Goal: Task Accomplishment & Management: Complete application form

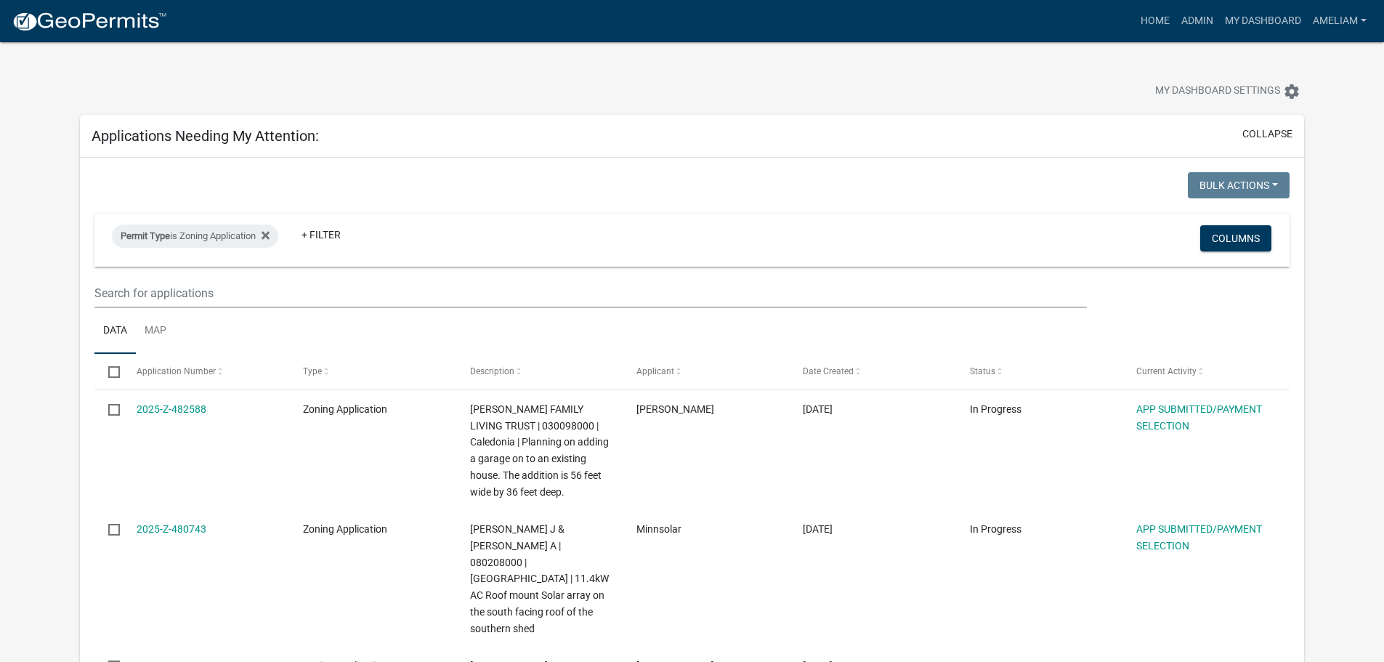
select select "3: 100"
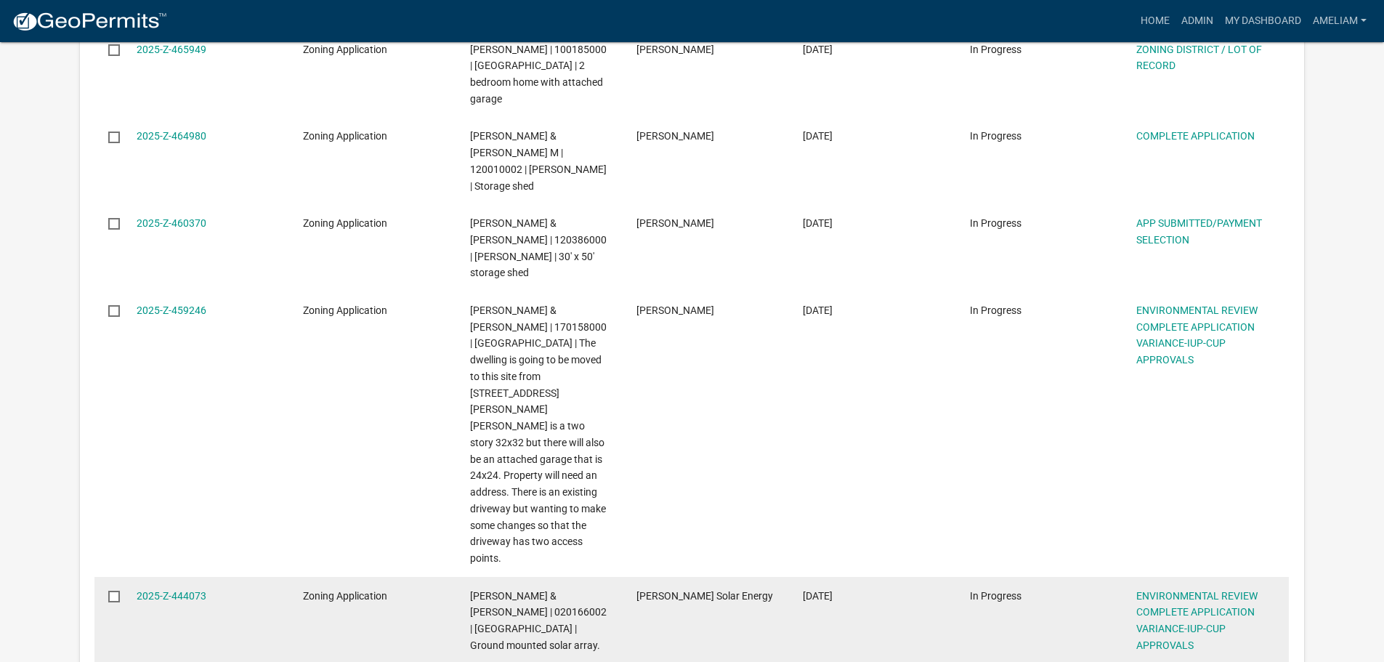
scroll to position [2469, 0]
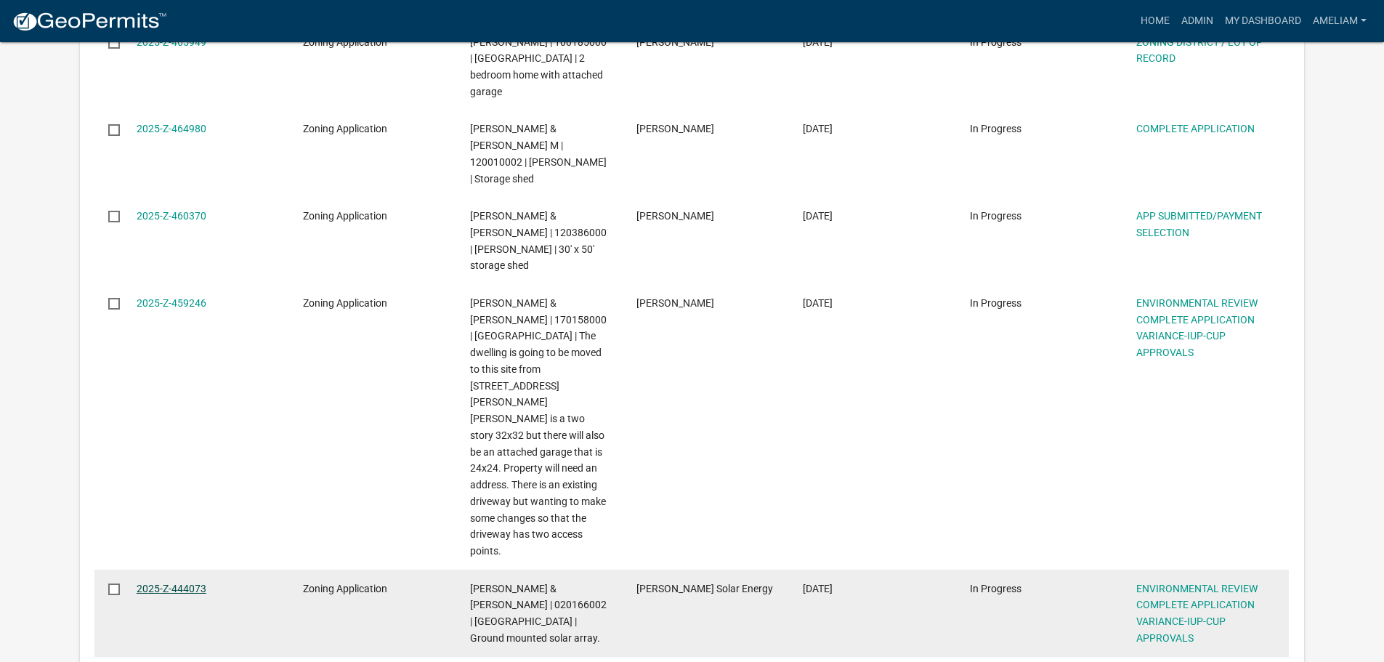
click at [195, 582] on link "2025-Z-444073" at bounding box center [172, 588] width 70 height 12
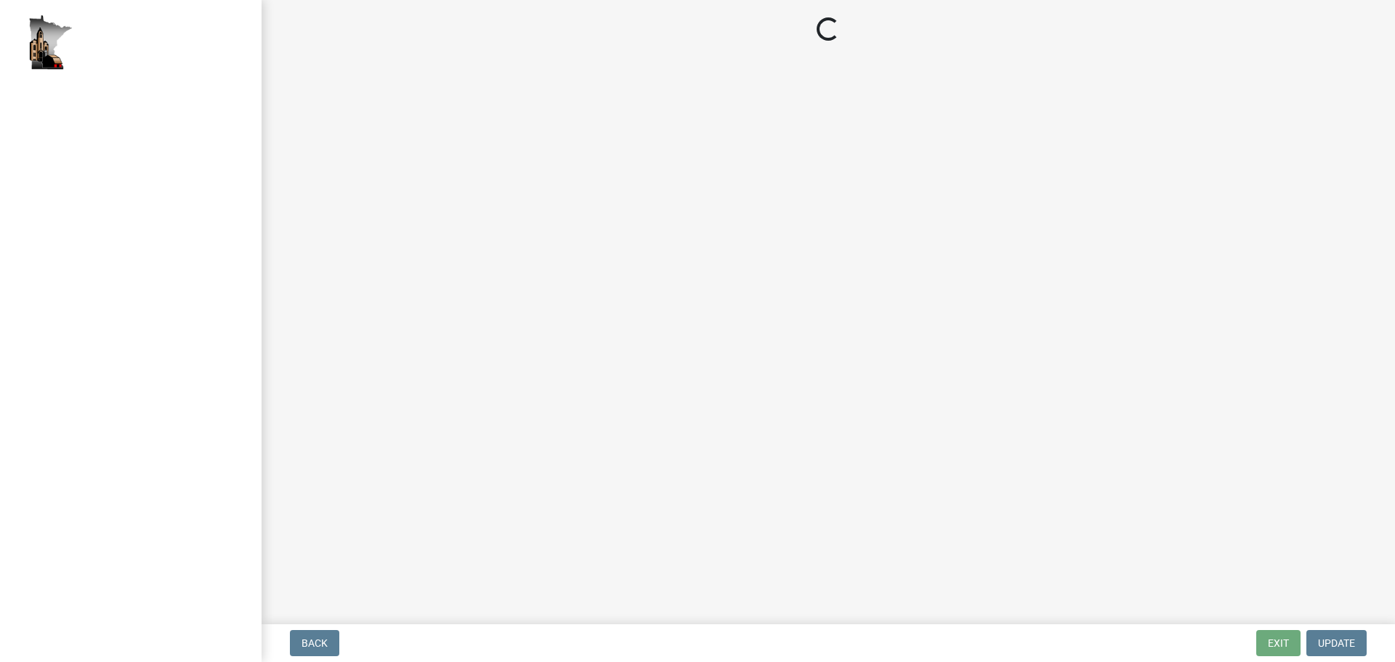
select select "c14f3f92-6027-430f-9764-3519d5e348ac"
select select "7aca1538-656d-4041-bc9c-0502696c1fa3"
select select "8e2ba76a-b56b-4d4d-8fa8-e6743832b006"
select select "209d5a7c-fc04-460f-9e53-7d7e4ca27463"
select select "68254632-9f58-4a36-9049-00844d6a793c"
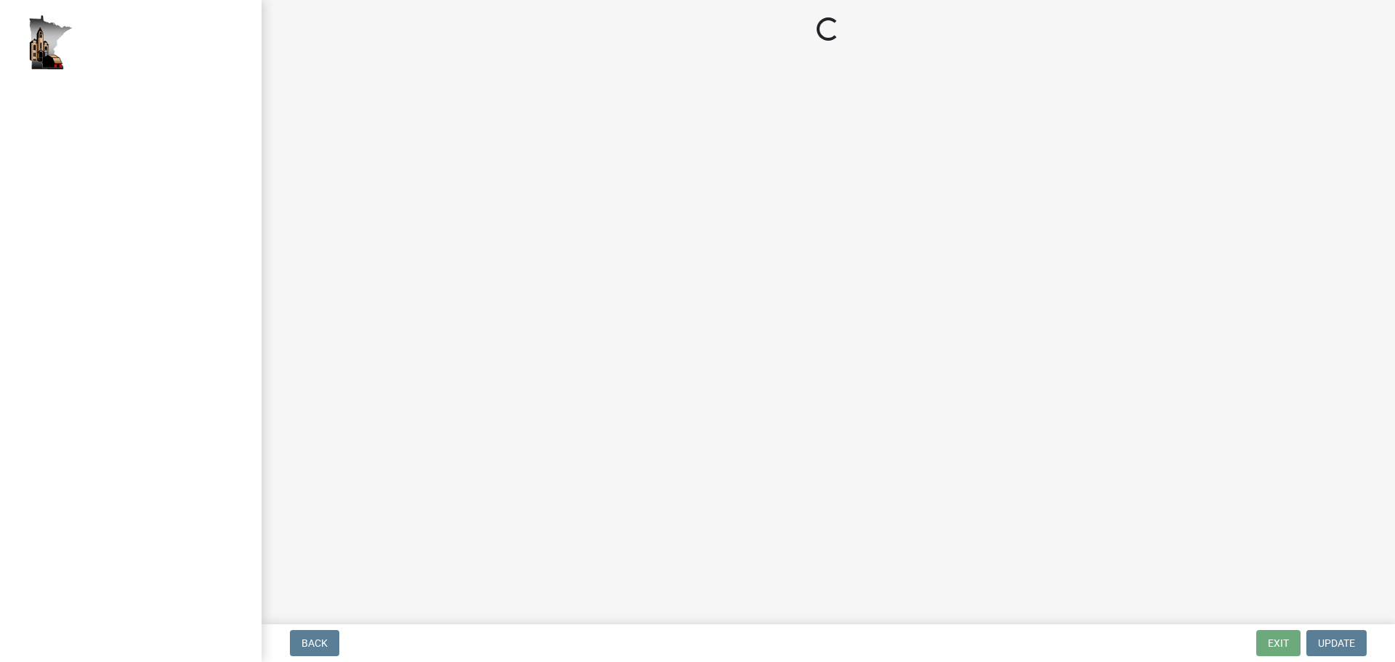
select select "294fbb0f-ef92-492d-a55d-6ae48f2d4023"
select select "5727336e-9a20-4bd2-a6f3-e7484509ff9a"
select select "c0fe89da-e6be-4440-b09b-6bf401eca5d4"
select select "cc045de0-ead4-414c-a886-12e51f2bc4aa"
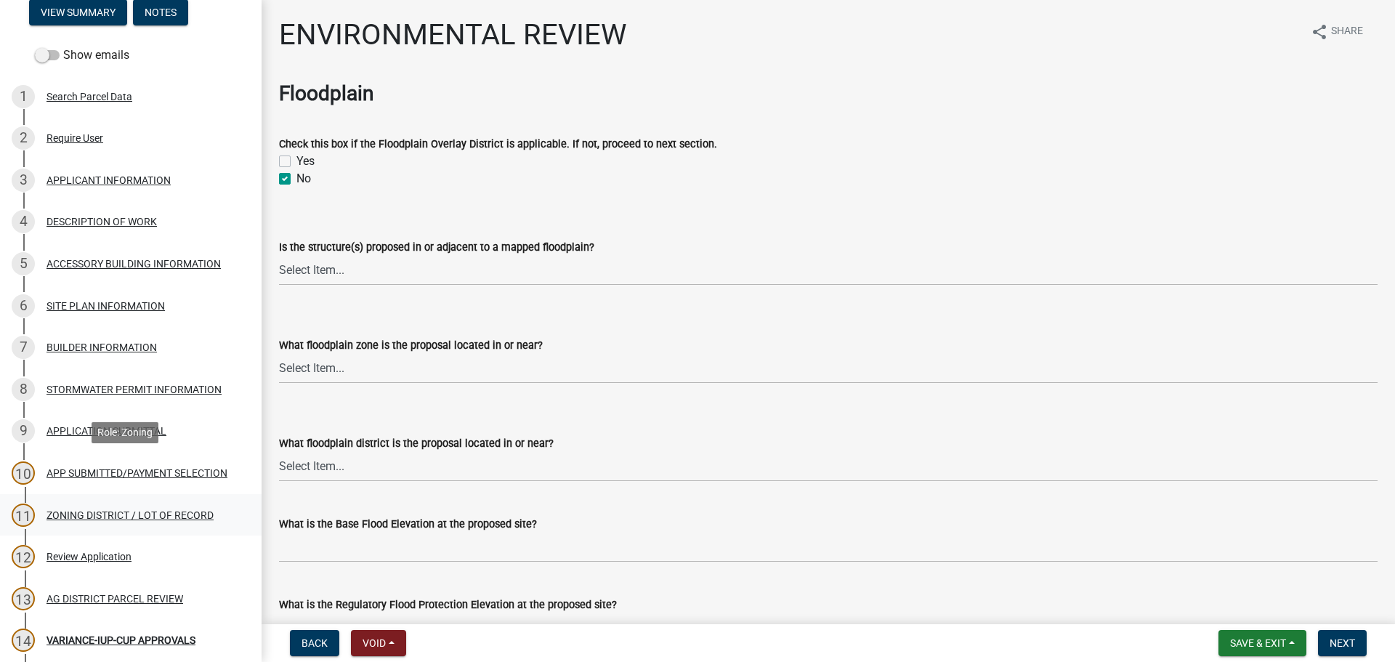
scroll to position [363, 0]
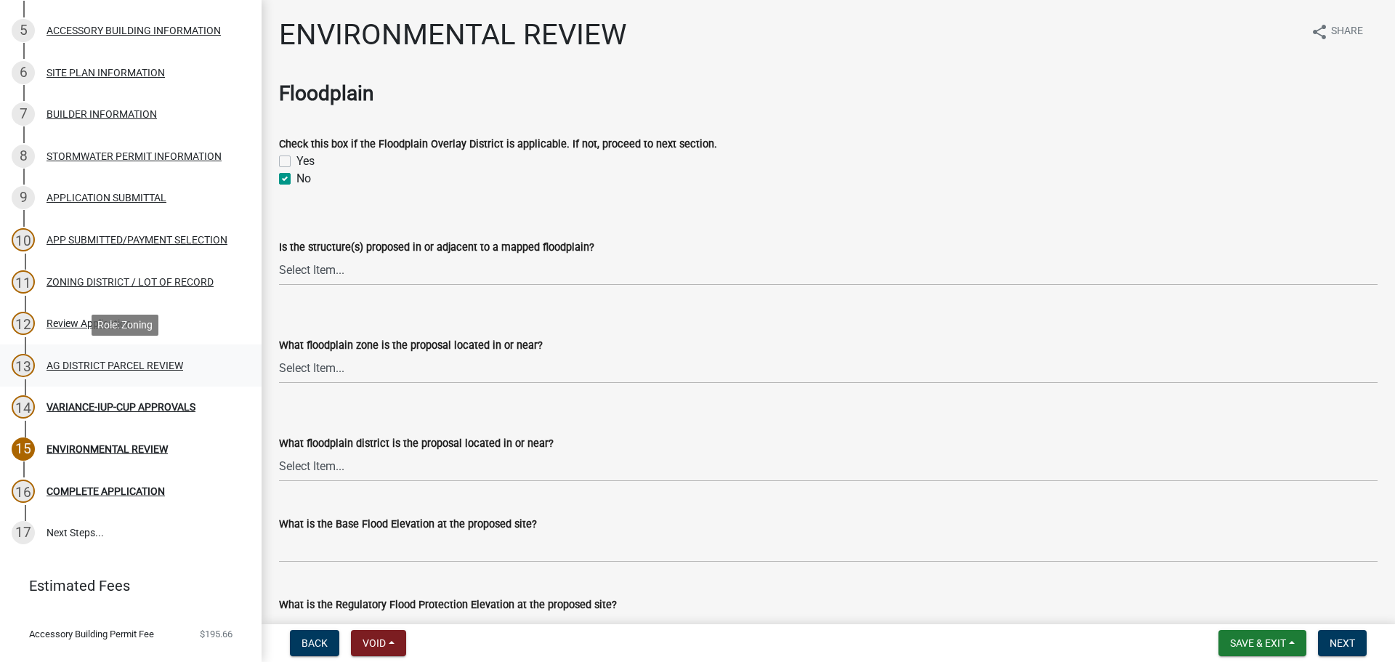
click at [107, 372] on div "13 AG DISTRICT PARCEL REVIEW" at bounding box center [125, 365] width 227 height 23
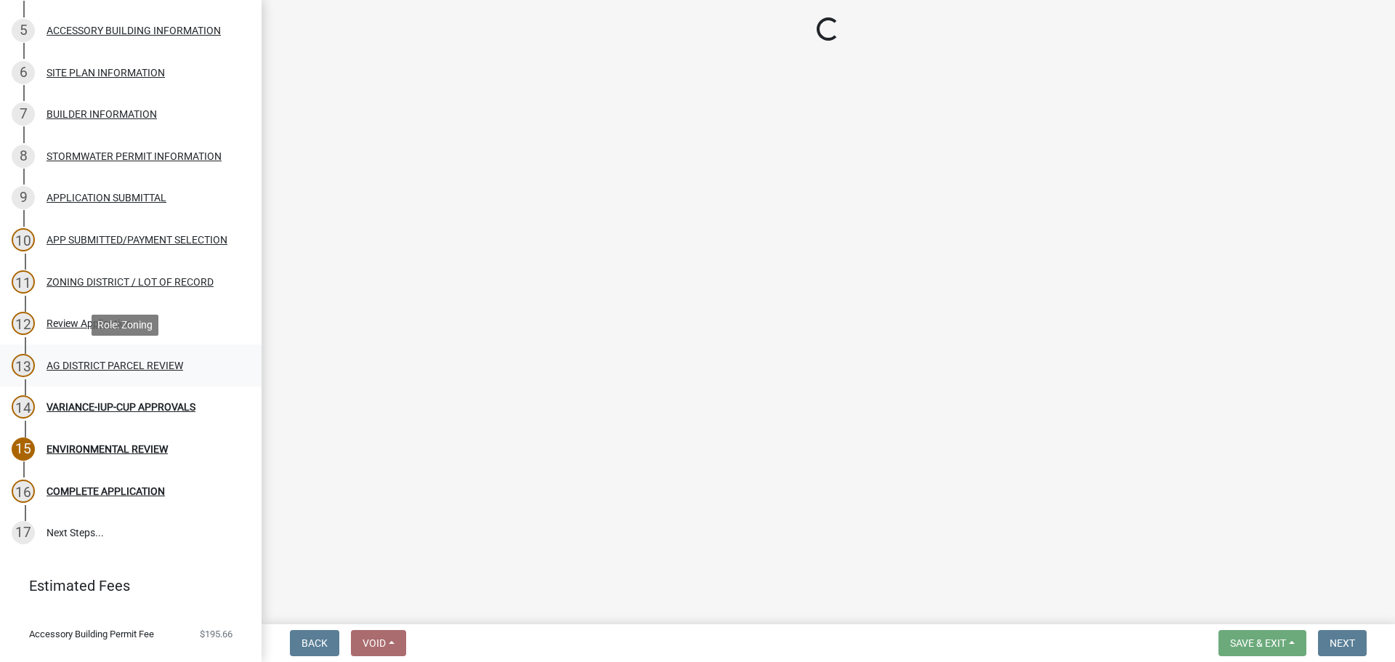
select select "fe23c68f-3976-40fb-92de-7ec6f88d0010"
select select "c27f3562-6487-48b9-bb79-d53cdb3b0a36"
select select "e720d887-05b7-48e7-b675-04570e4c9f75"
select select "3e342f75-9fb1-4b8c-bbeb-47cfa96347ca"
select select "c756e23e-ff22-4e58-8178-2621bc441b49"
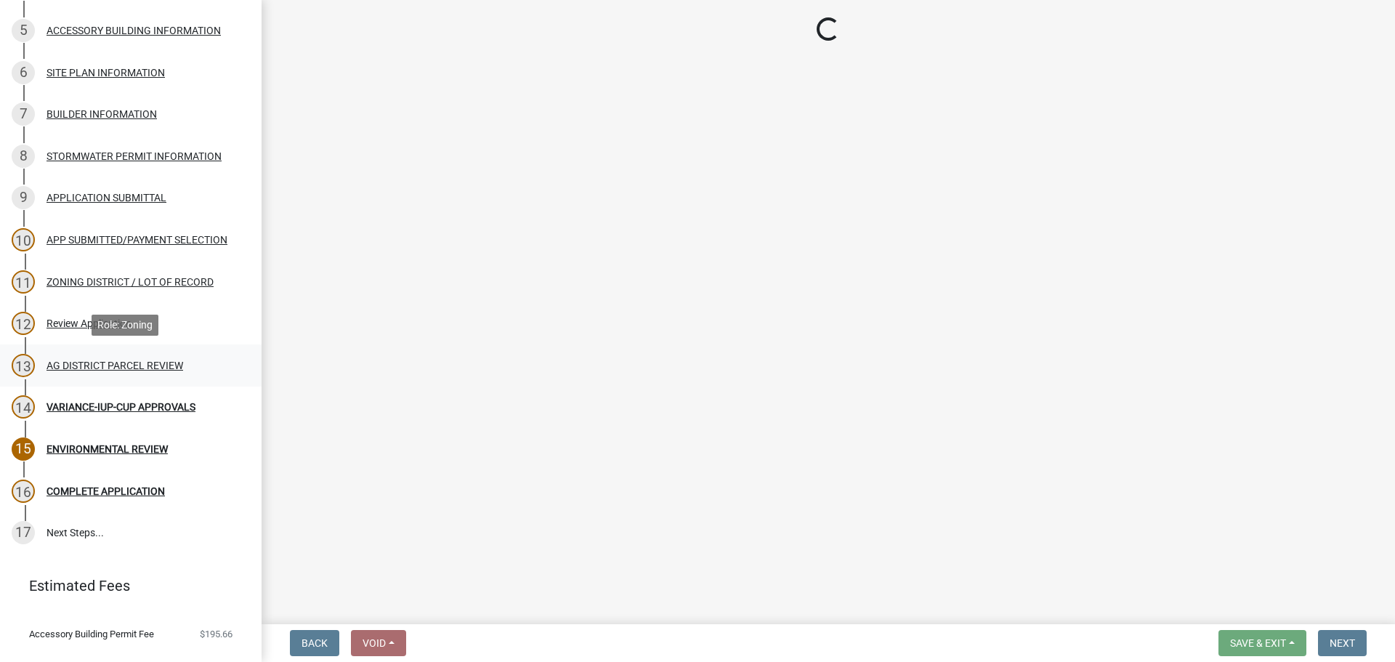
select select "93514e09-9993-4aea-b530-60a9708c3e74"
select select "b2144b80-9ae2-424c-98cb-8e82b4b96c01"
select select "aa1ca06f-8d34-4542-998d-1b6ccdc96445"
select select "f47993c2-143f-42b0-843f-88b20baa7a0f"
select select "010a36e8-78ab-47dd-88f8-ccc0edf139b8"
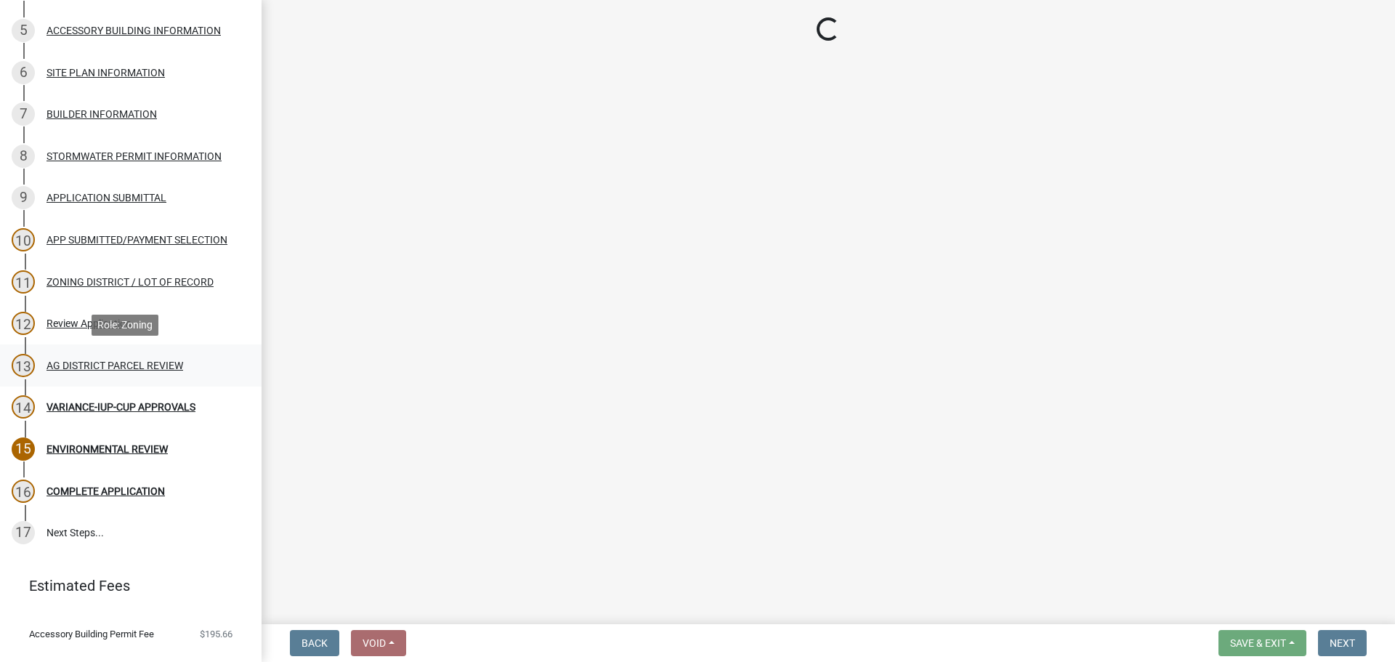
select select "617636dc-6122-45c9-991a-bd8b90cb2b24"
select select "2afcbc7a-ba70-4308-bdab-ed49491d43d0"
select select "be49bf27-167c-4383-b137-854eb09e2cec"
select select "6e389f70-961b-4b78-9c47-c422b69289d9"
select select "1e0d970e-6746-4216-b065-d6933a69b3fa"
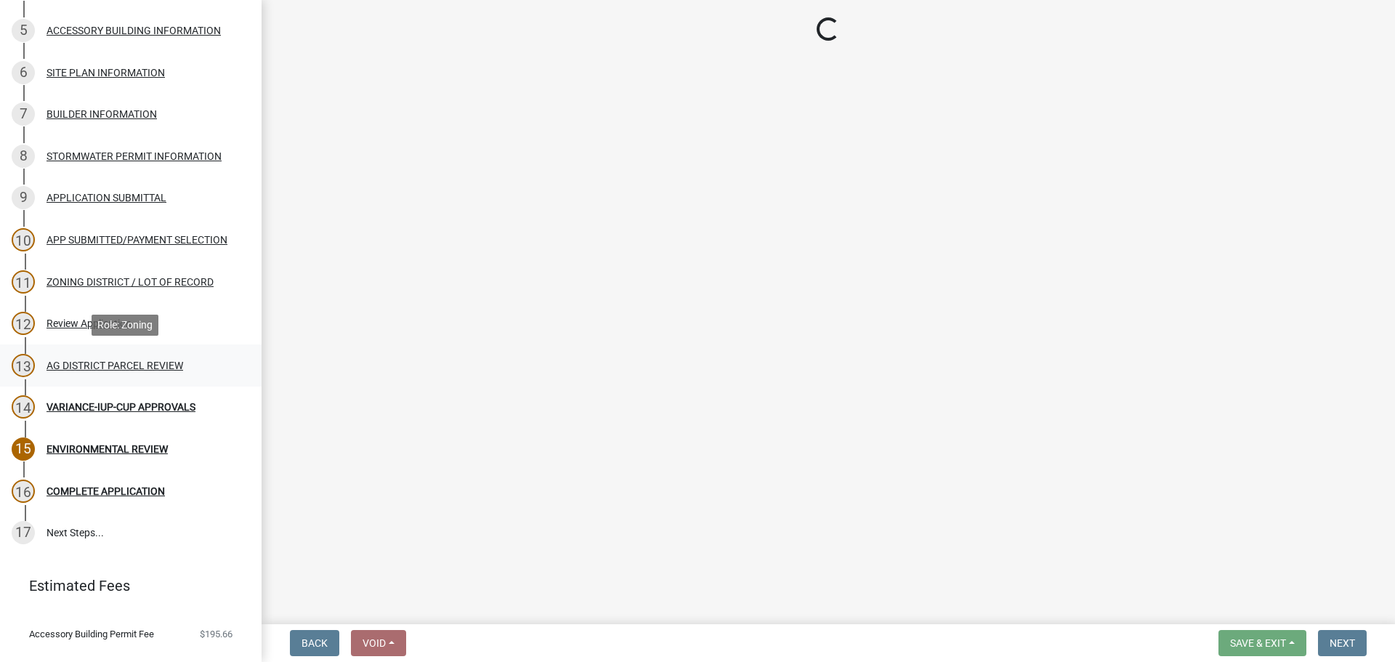
select select "44b75d30-e230-4ce0-8c0f-1ddadfe5cfb2"
select select "6d223645-95f1-4b70-a074-2c09099ea196"
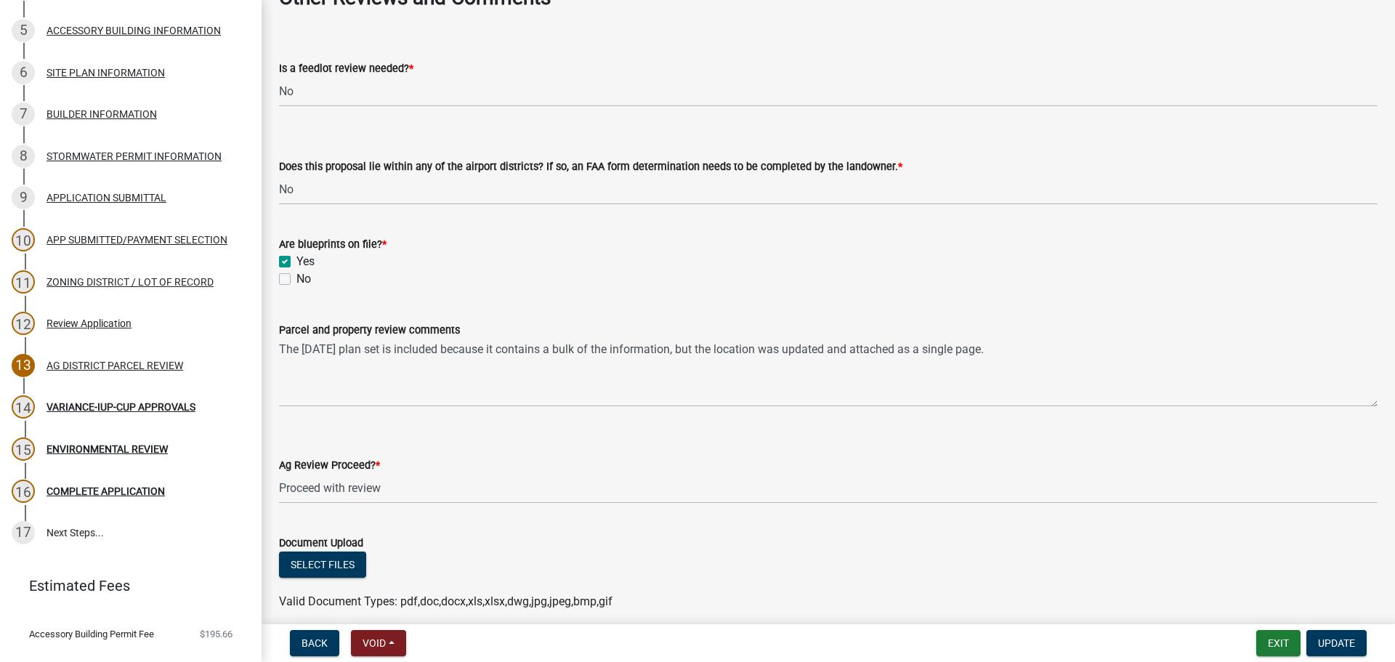
scroll to position [2570, 0]
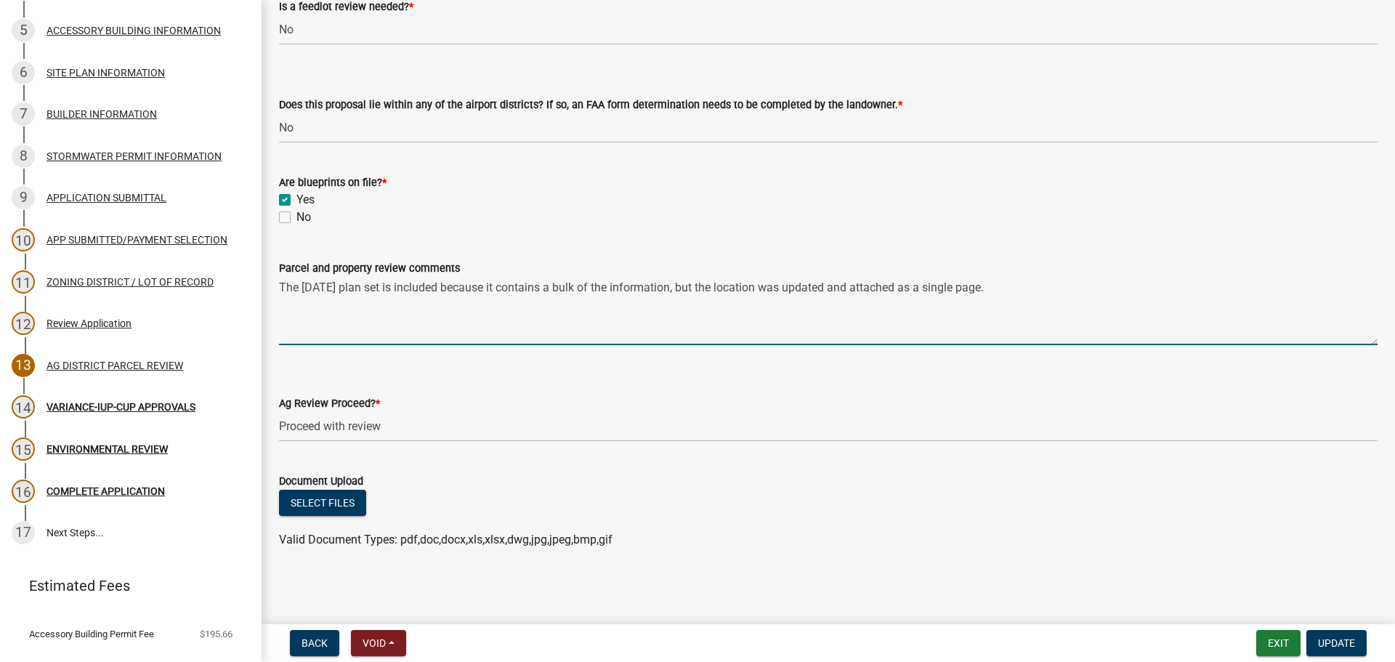
click at [1106, 295] on textarea "The [DATE] plan set is included because it contains a bulk of the information, …" at bounding box center [828, 311] width 1098 height 68
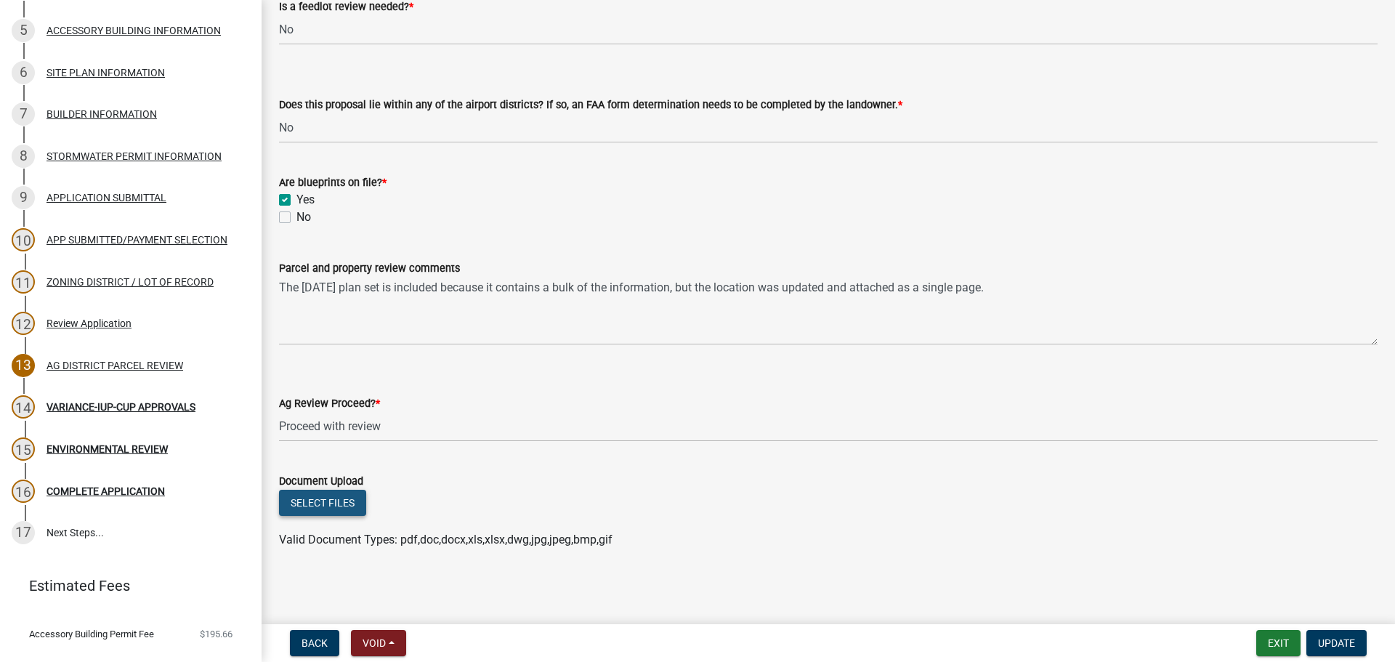
click at [283, 500] on button "Select files" at bounding box center [322, 503] width 87 height 26
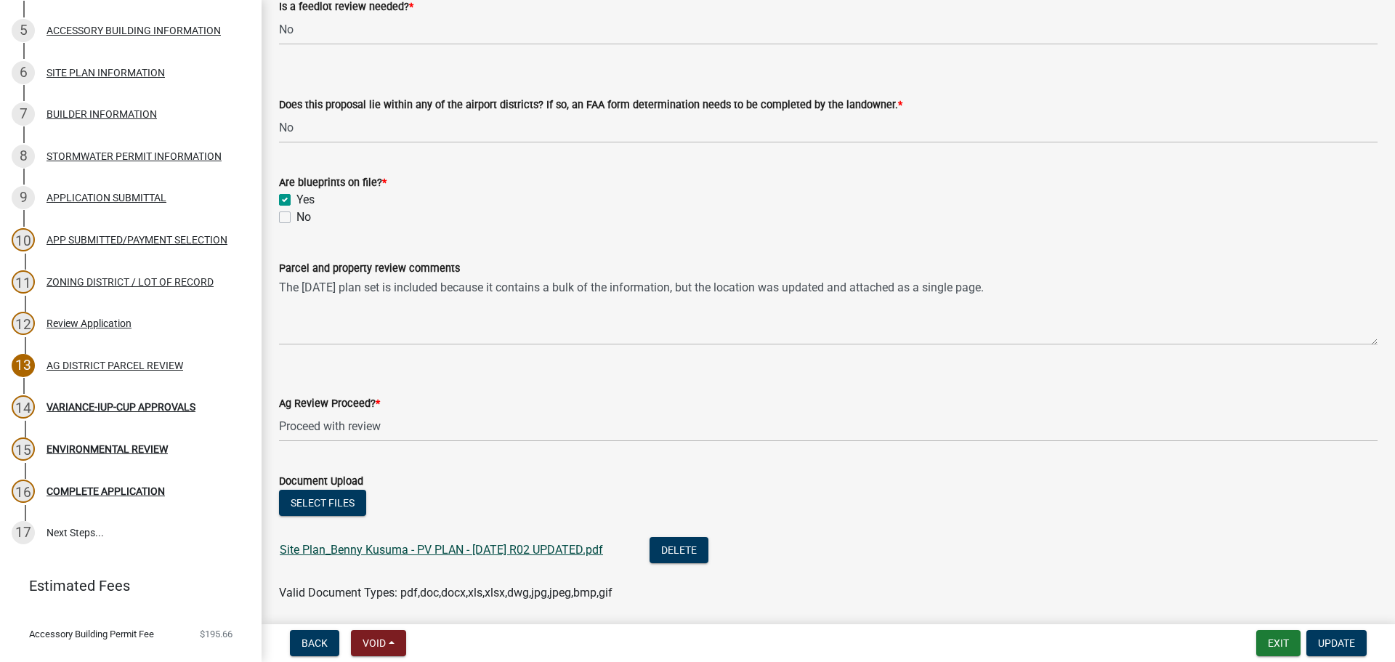
click at [411, 551] on link "Site Plan_Benny Kusuma - PV PLAN - [DATE] R02 UPDATED.pdf" at bounding box center [441, 550] width 323 height 14
